Goal: Navigation & Orientation: Find specific page/section

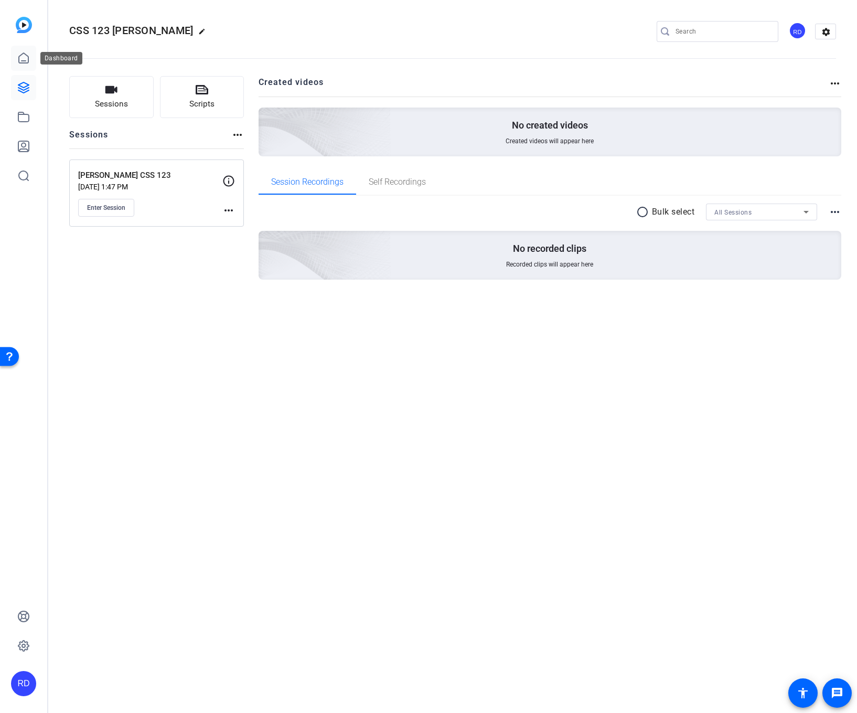
click at [19, 59] on icon at bounding box center [23, 58] width 9 height 10
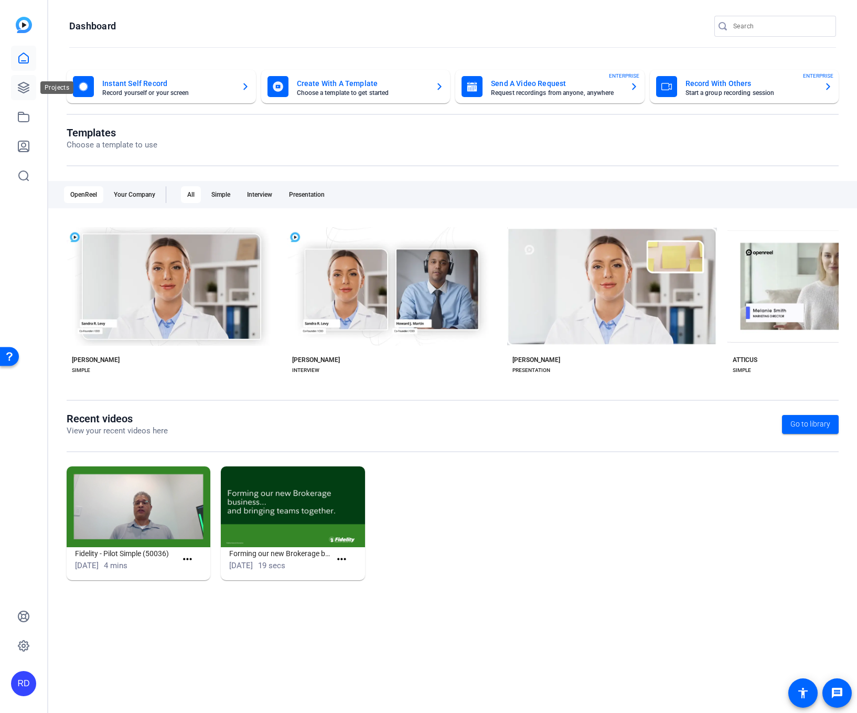
click at [29, 85] on icon at bounding box center [23, 87] width 13 height 13
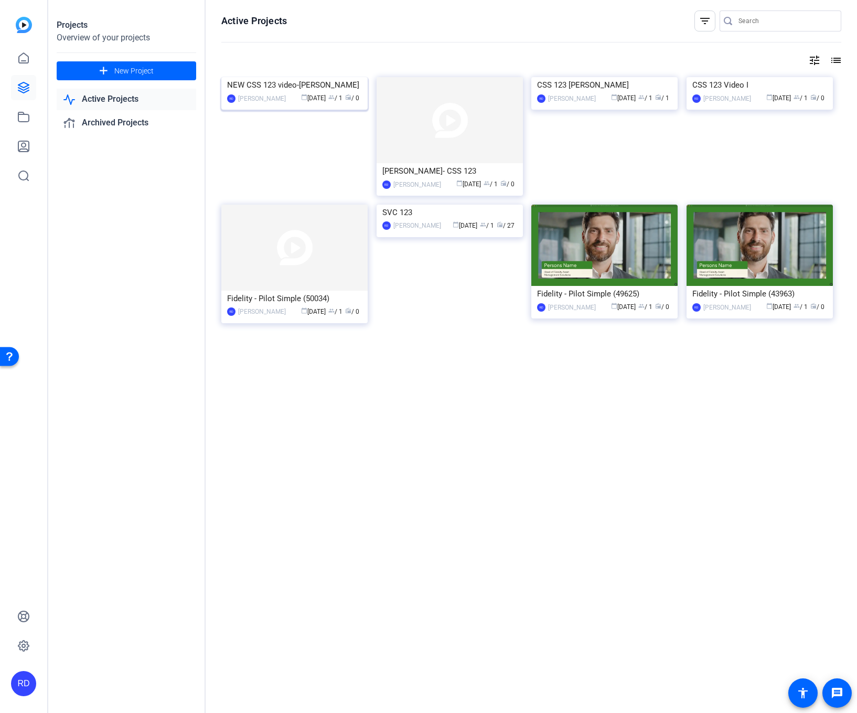
click at [282, 77] on img at bounding box center [294, 77] width 146 height 0
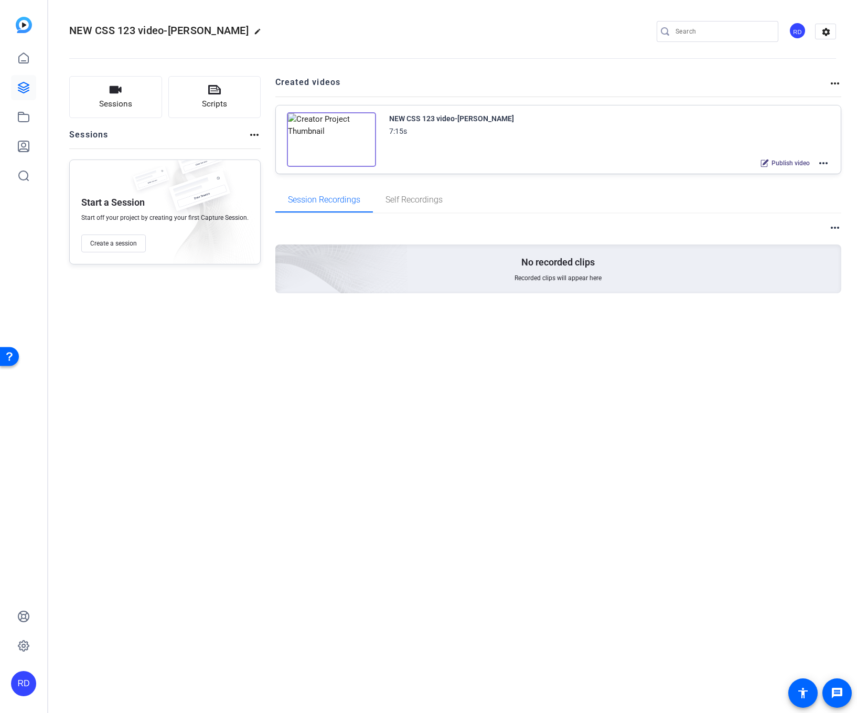
click at [315, 150] on img at bounding box center [331, 139] width 89 height 55
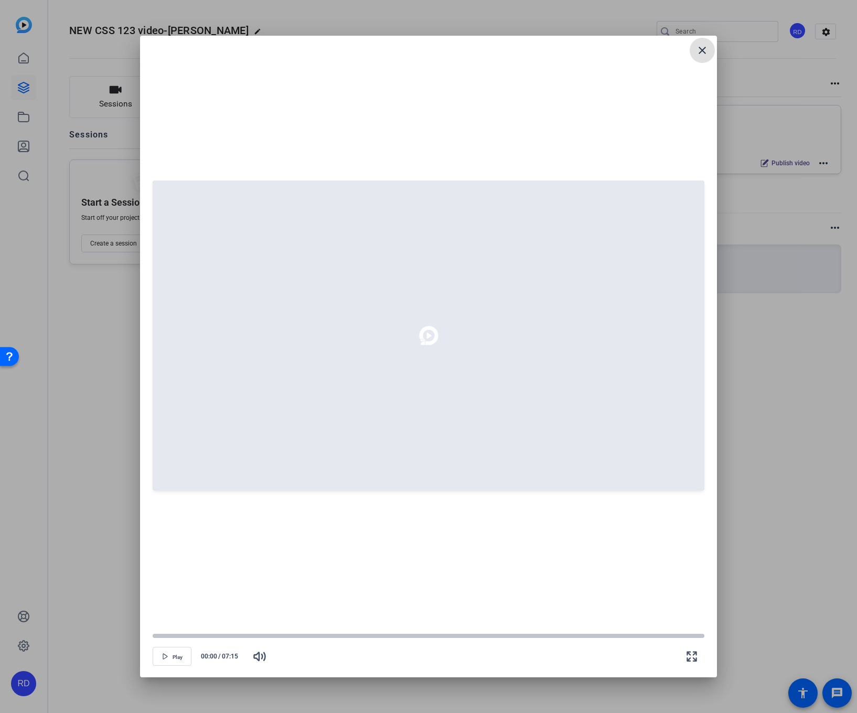
click at [701, 52] on mat-icon "close" at bounding box center [702, 50] width 13 height 13
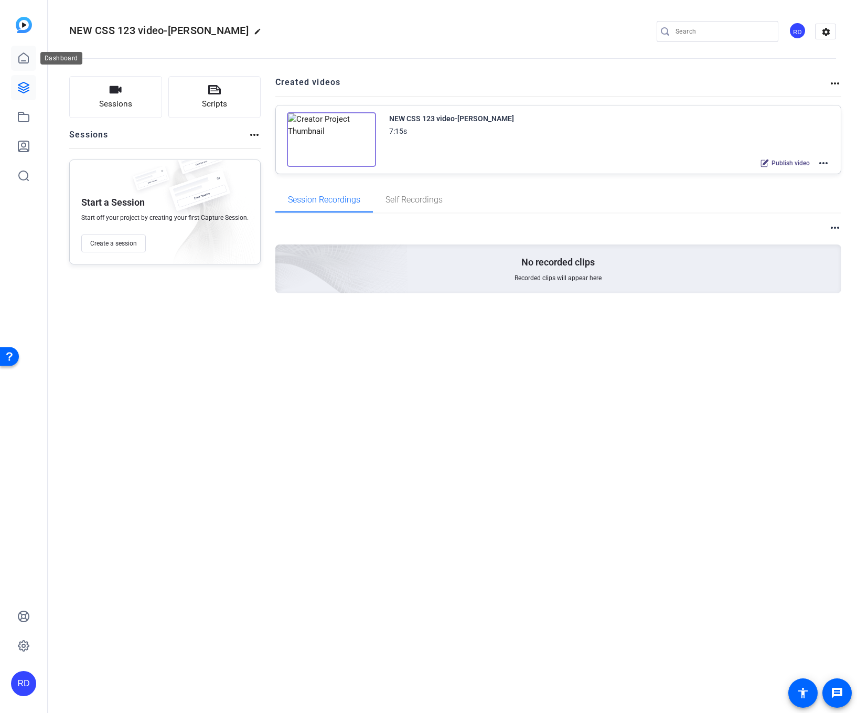
click at [26, 55] on icon at bounding box center [23, 58] width 9 height 10
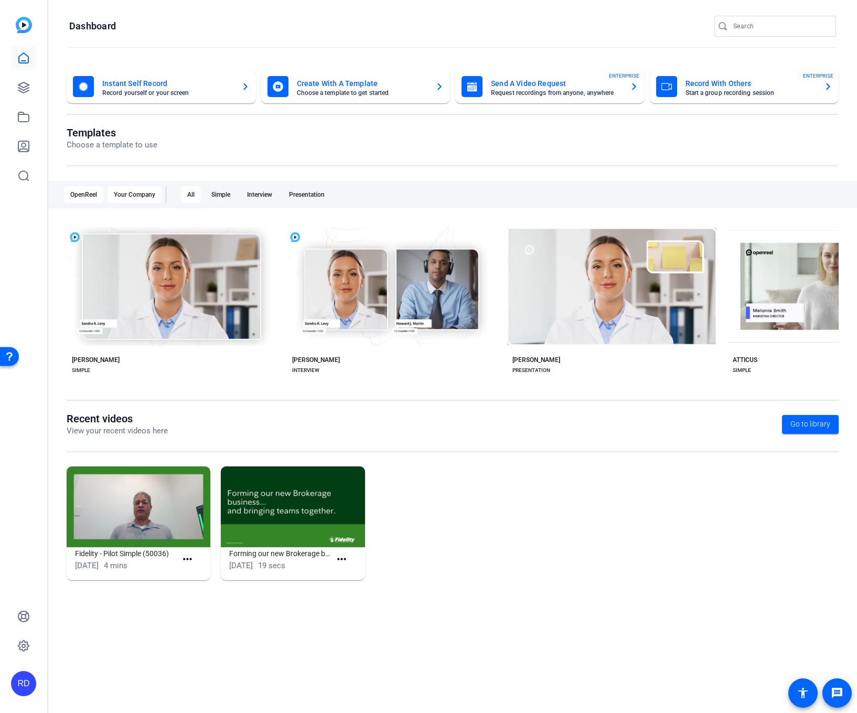
click at [135, 195] on div "Your Company" at bounding box center [135, 194] width 54 height 17
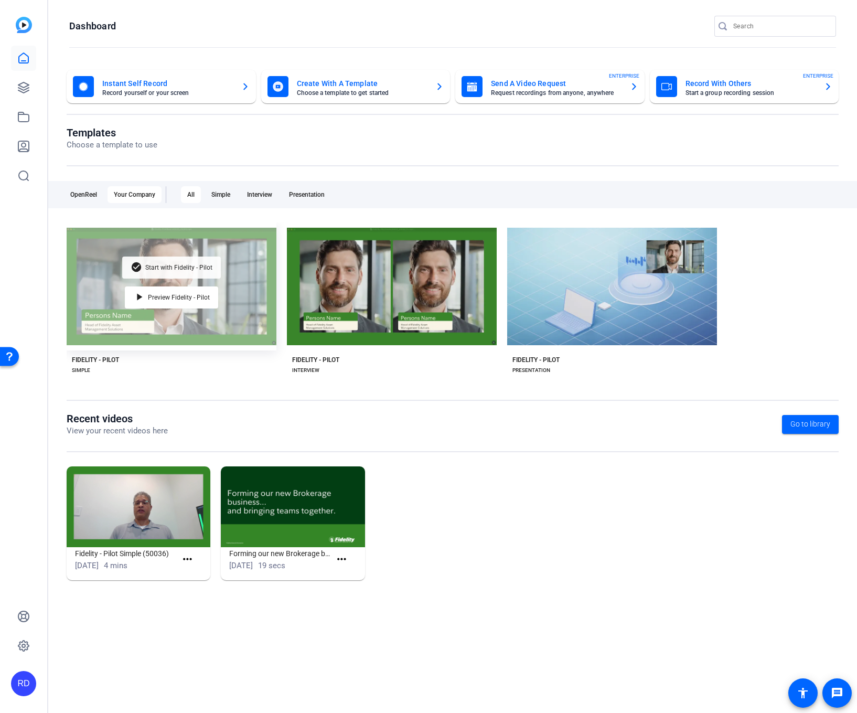
click at [138, 269] on mat-icon "check_circle" at bounding box center [137, 267] width 13 height 13
